Goal: Task Accomplishment & Management: Manage account settings

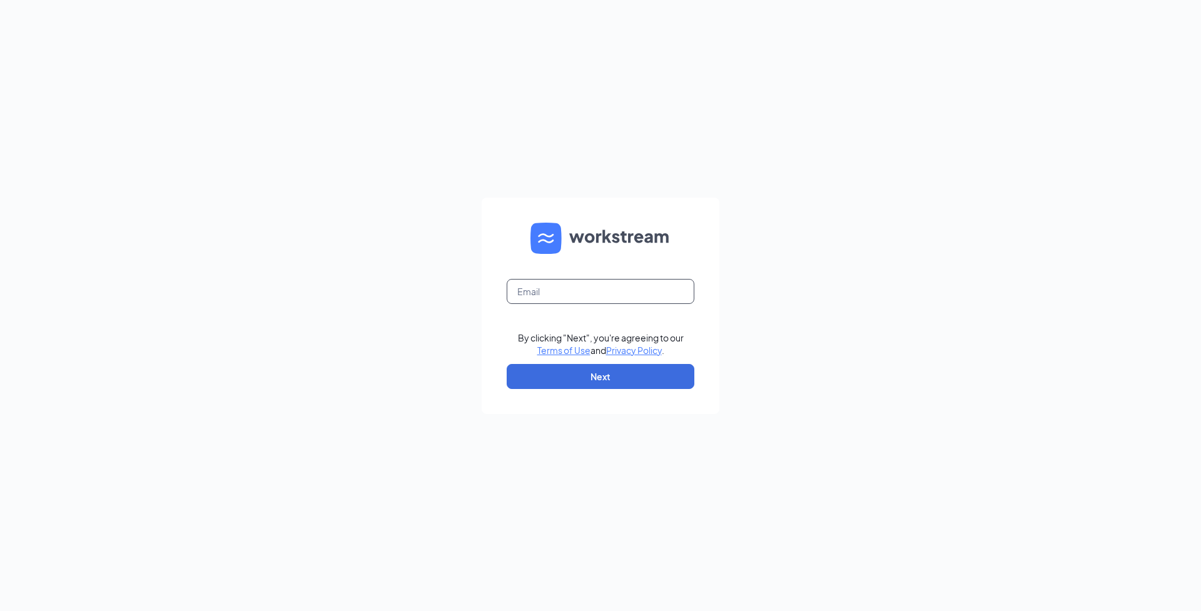
click at [529, 288] on input "text" at bounding box center [601, 291] width 188 height 25
type input "cmoore@donatos.com"
click at [555, 372] on button "Next" at bounding box center [601, 376] width 188 height 25
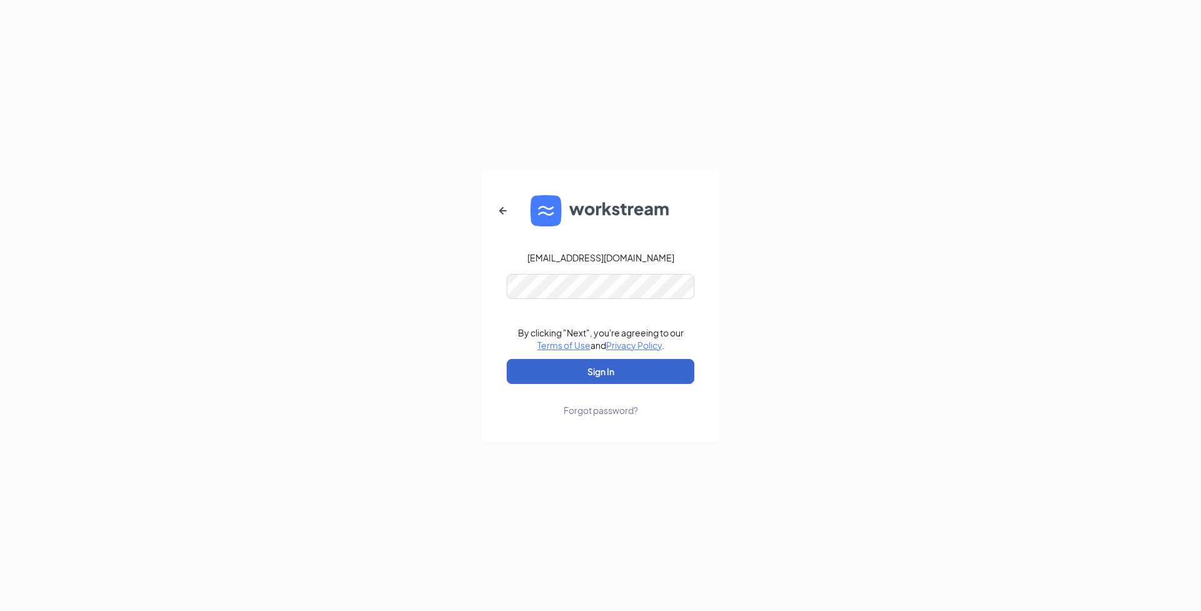
click at [601, 371] on button "Sign In" at bounding box center [601, 371] width 188 height 25
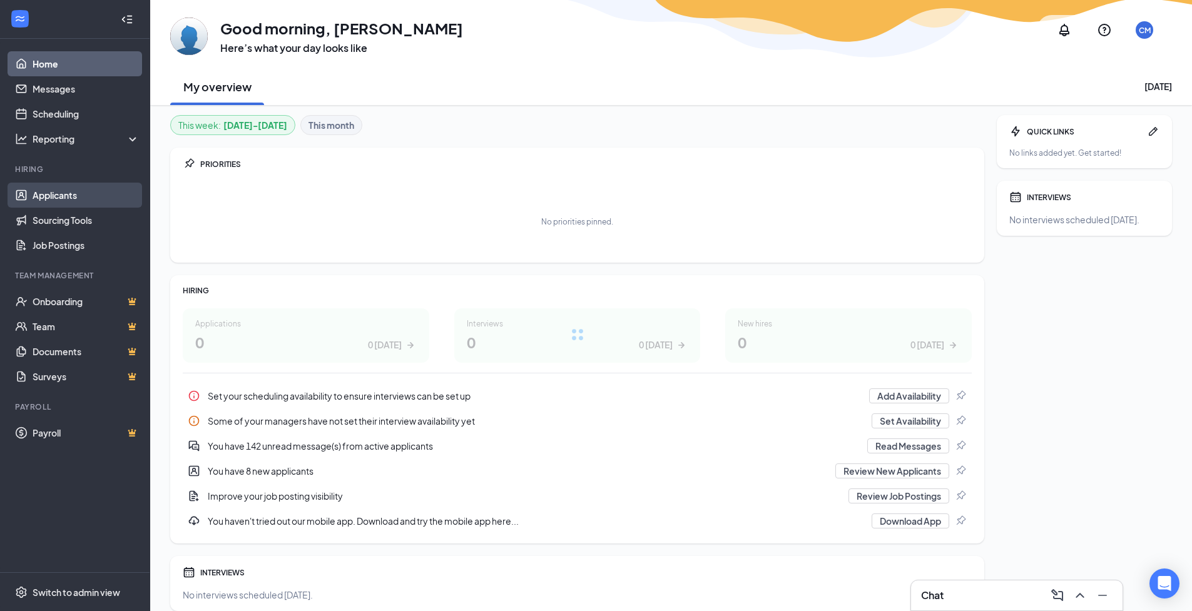
click at [60, 192] on link "Applicants" at bounding box center [86, 195] width 107 height 25
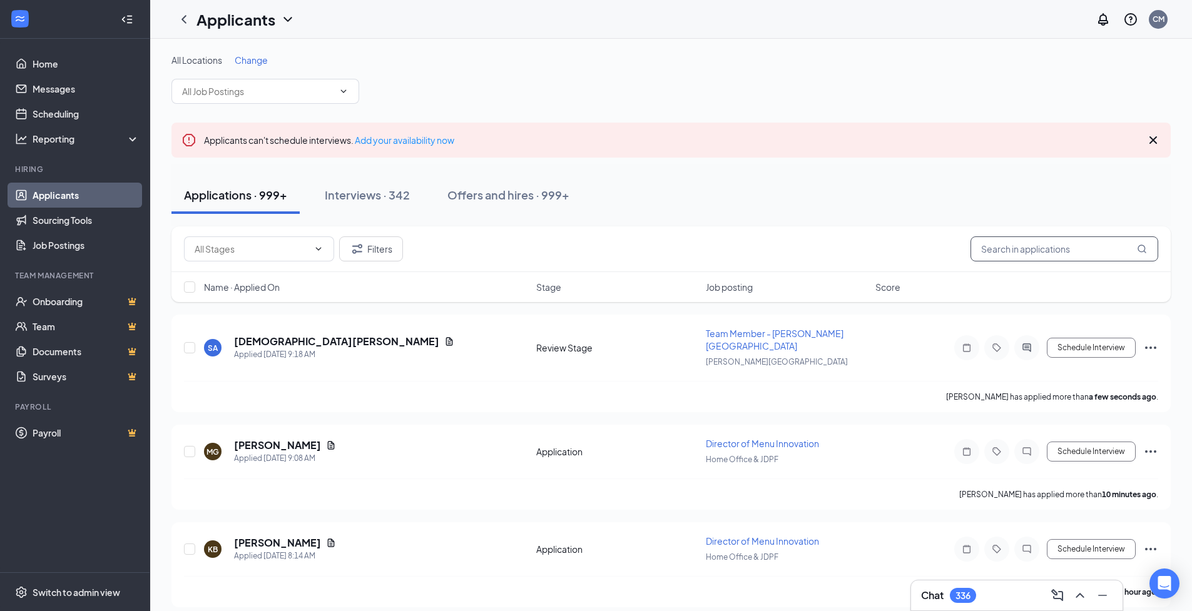
click at [1002, 254] on input "text" at bounding box center [1064, 249] width 188 height 25
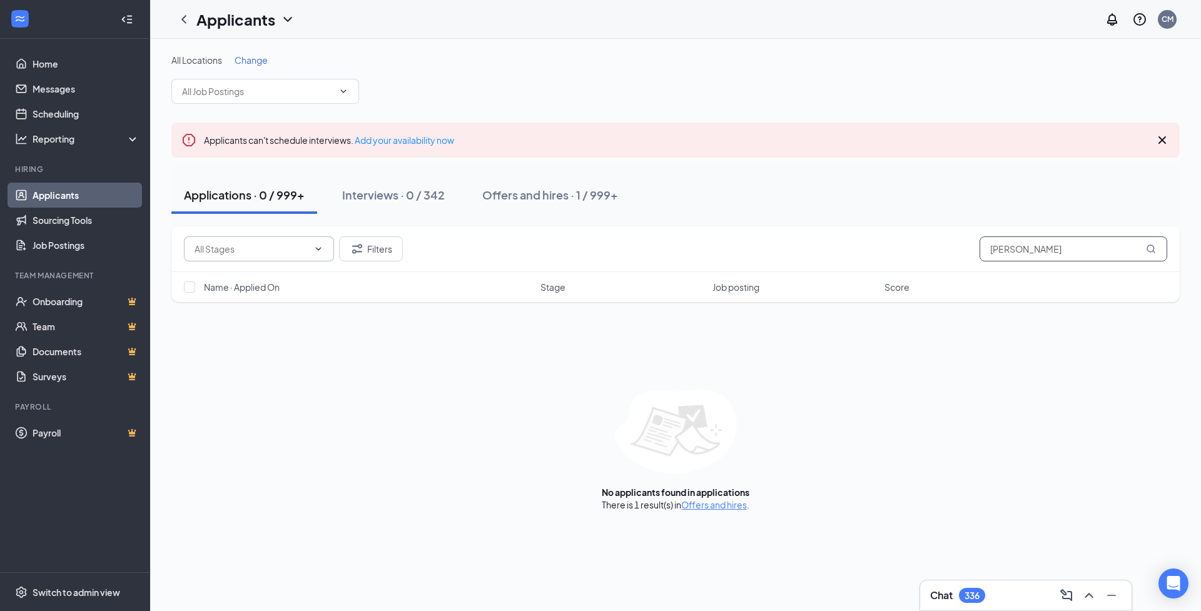
type input "[PERSON_NAME]"
click at [317, 245] on icon "ChevronDown" at bounding box center [318, 249] width 10 height 10
click at [233, 304] on div "Application (50)" at bounding box center [225, 307] width 63 height 14
type input "Application (50)"
click at [255, 290] on span "Name · Applied On" at bounding box center [242, 287] width 76 height 13
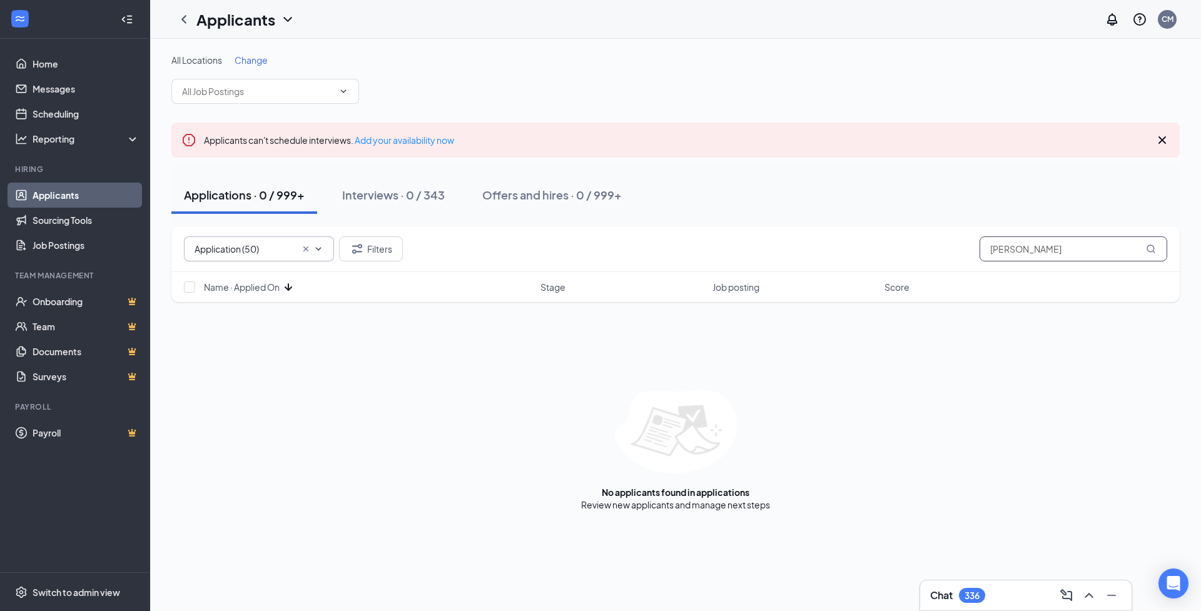
click at [1052, 252] on input "[PERSON_NAME]" at bounding box center [1074, 249] width 188 height 25
type input "T"
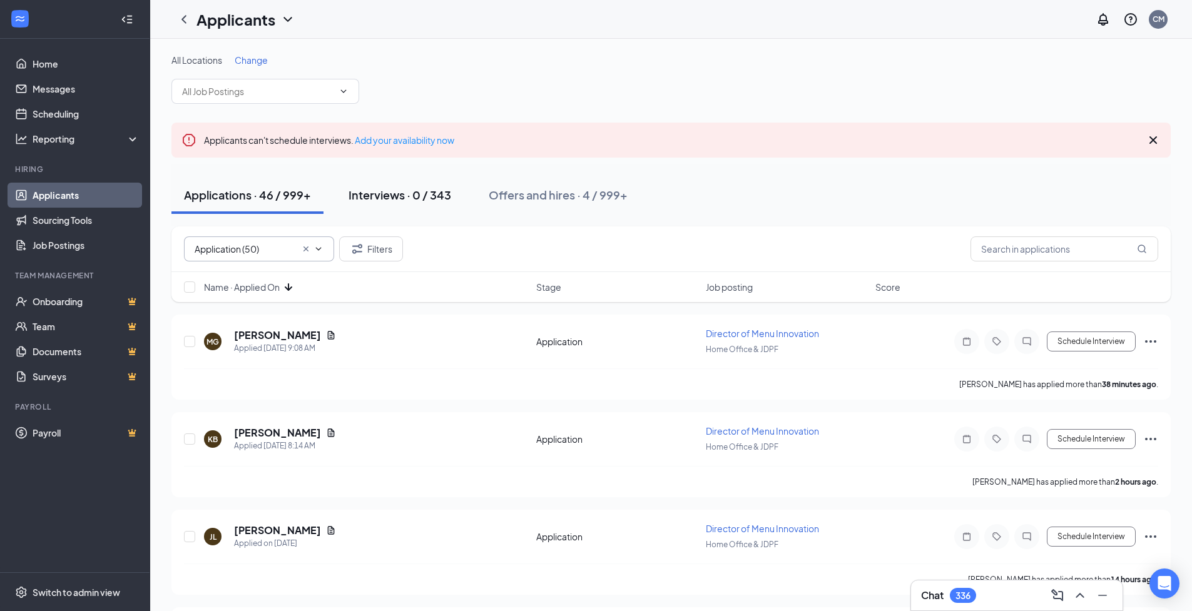
click at [384, 197] on div "Interviews · 0 / 343" at bounding box center [399, 195] width 103 height 16
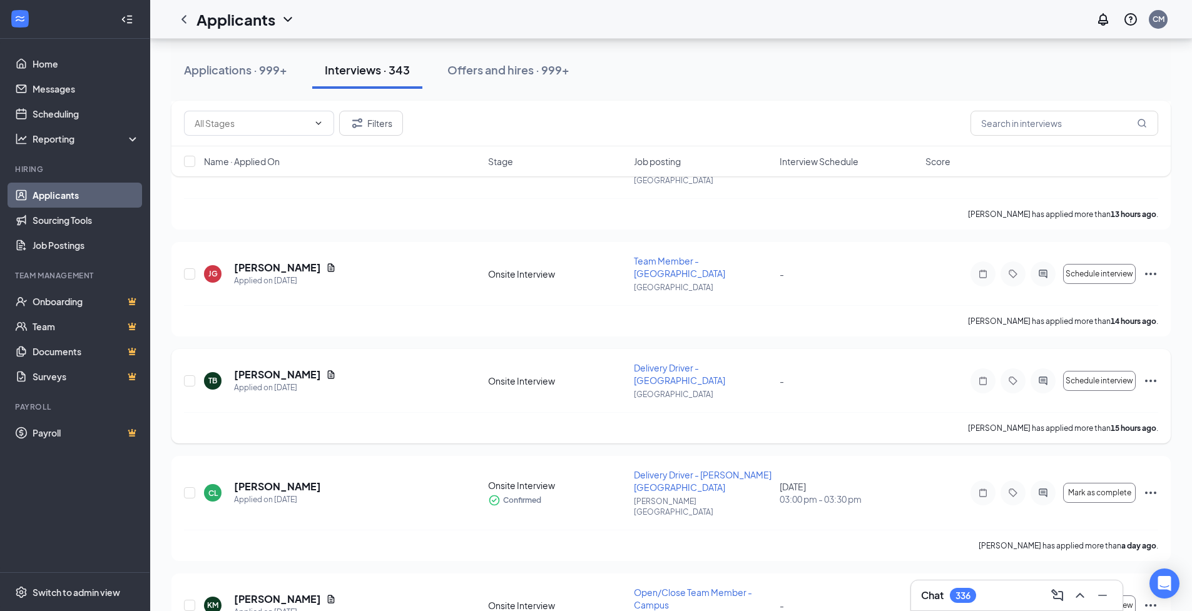
scroll to position [515, 0]
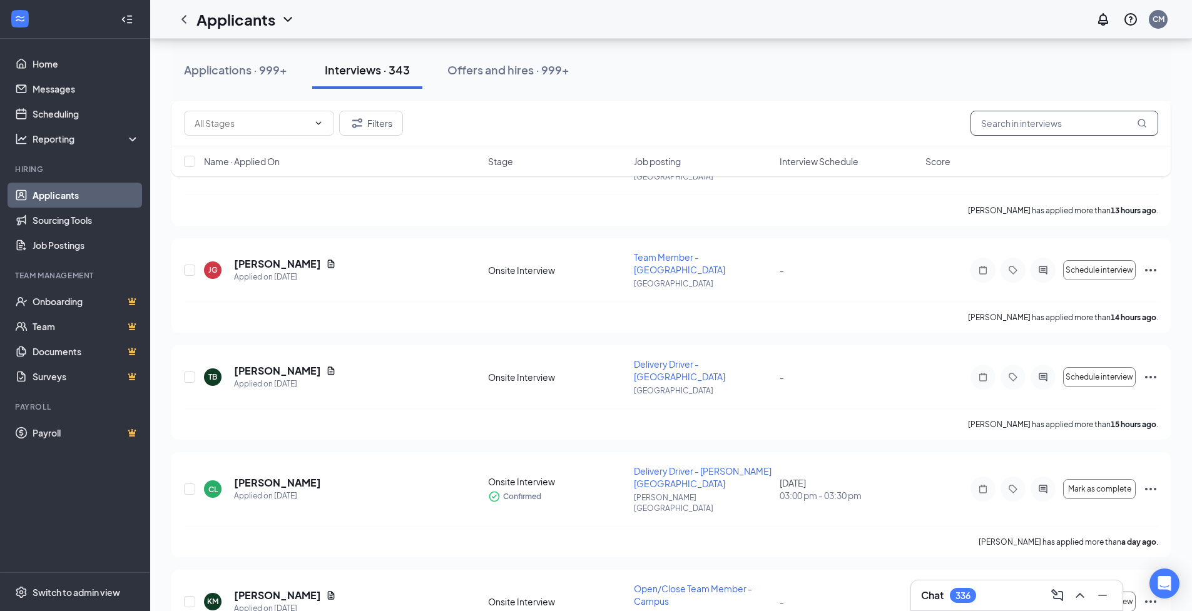
click at [998, 121] on input "text" at bounding box center [1064, 123] width 188 height 25
click at [245, 71] on div "Applications · 999+" at bounding box center [235, 70] width 103 height 16
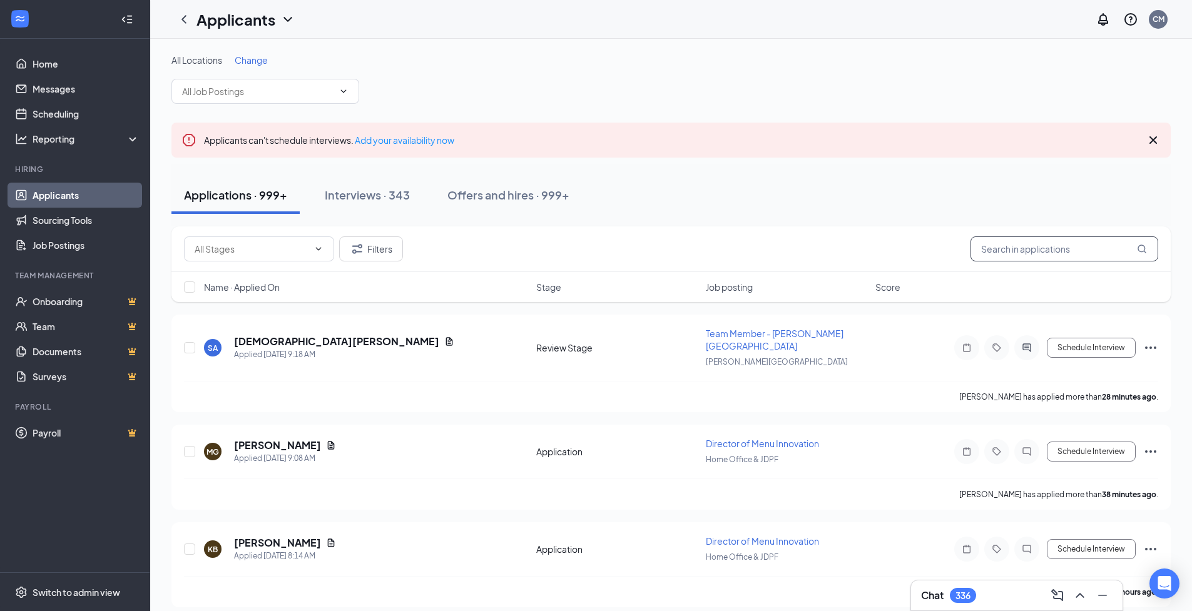
click at [984, 248] on input "text" at bounding box center [1064, 249] width 188 height 25
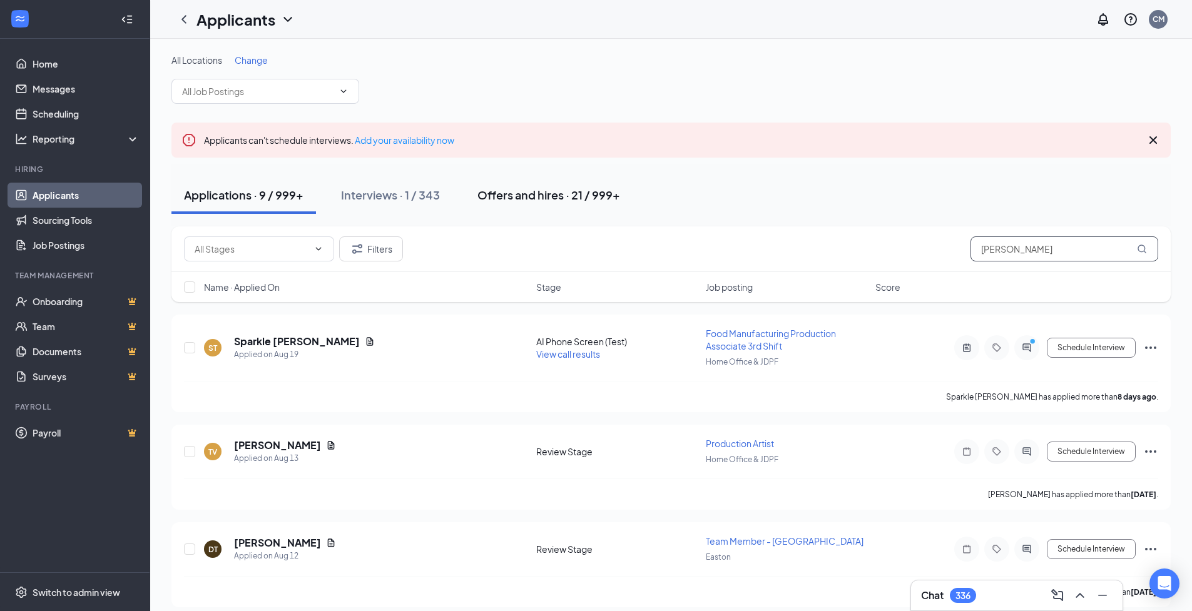
type input "[PERSON_NAME]"
click at [526, 197] on div "Offers and hires · 21 / 999+" at bounding box center [548, 195] width 143 height 16
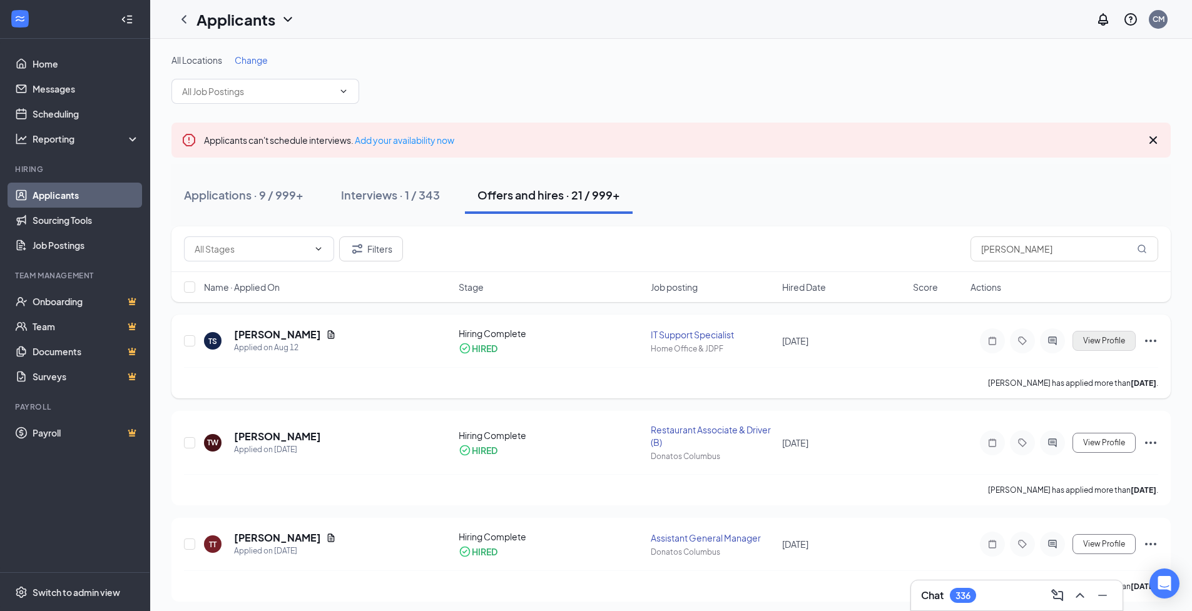
click at [1103, 339] on span "View Profile" at bounding box center [1104, 341] width 42 height 9
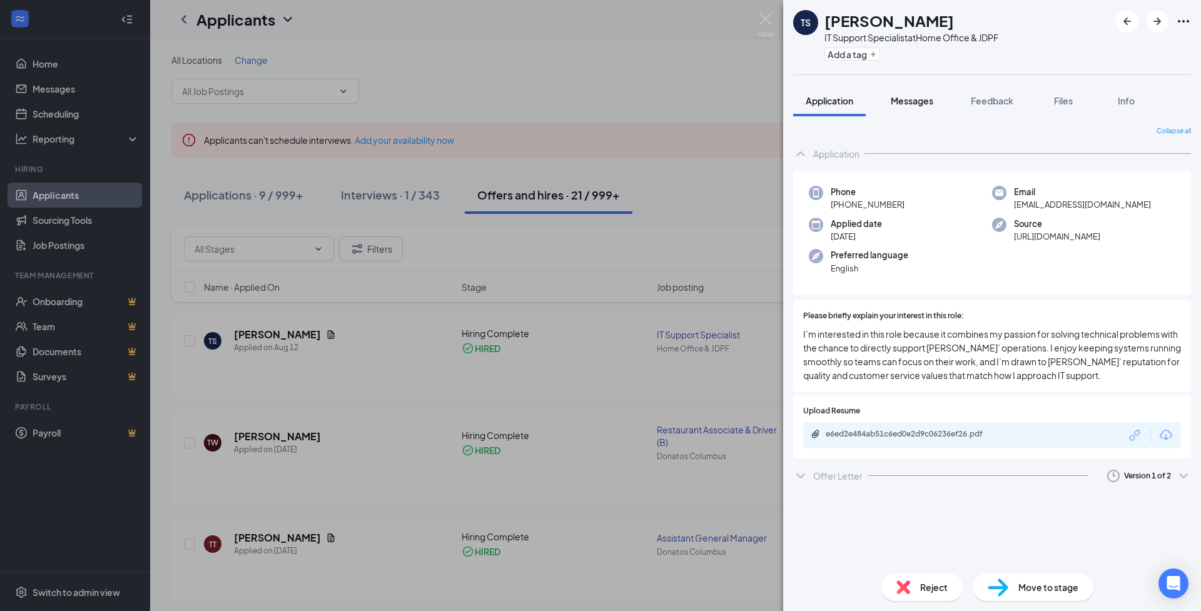
click at [915, 99] on span "Messages" at bounding box center [912, 100] width 43 height 11
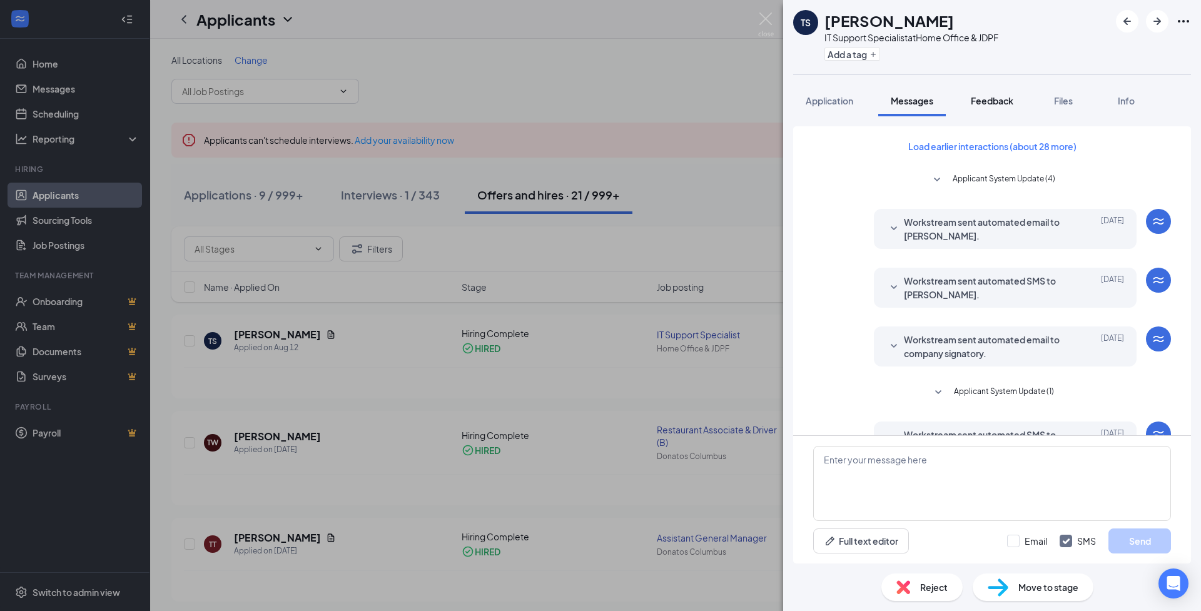
click at [987, 94] on div "Feedback" at bounding box center [992, 100] width 43 height 13
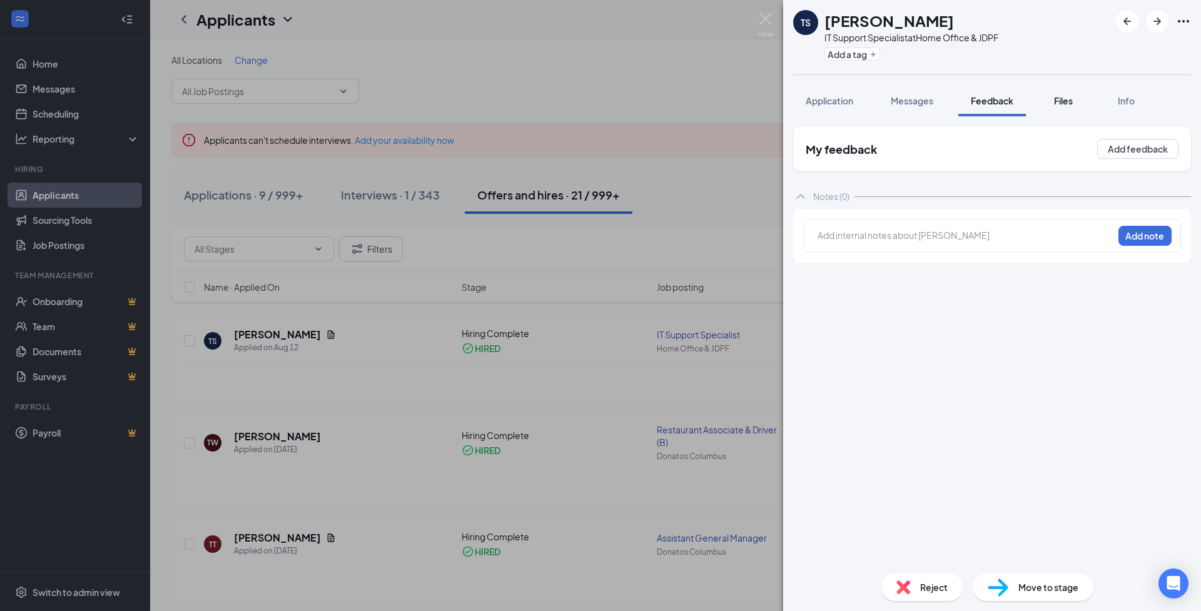
click at [1061, 101] on span "Files" at bounding box center [1063, 100] width 19 height 11
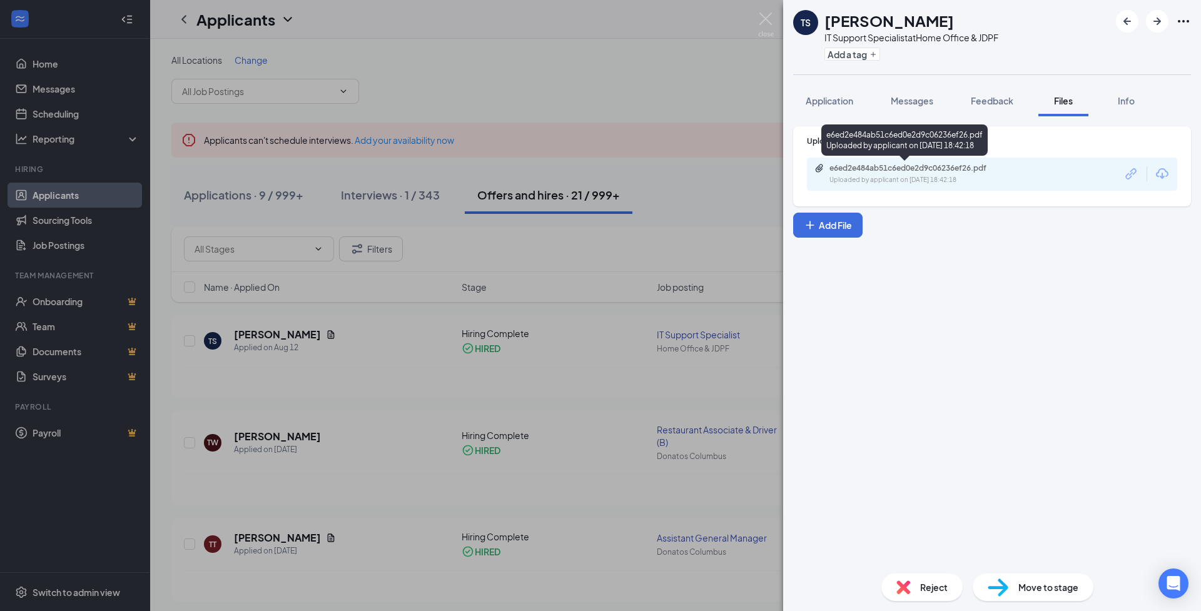
click at [918, 175] on div "e6ed2e484ab51c6ed0e2d9c06236ef26.pdf Uploaded by applicant on [DATE] 18:42:18" at bounding box center [916, 174] width 203 height 22
